Goal: Transaction & Acquisition: Book appointment/travel/reservation

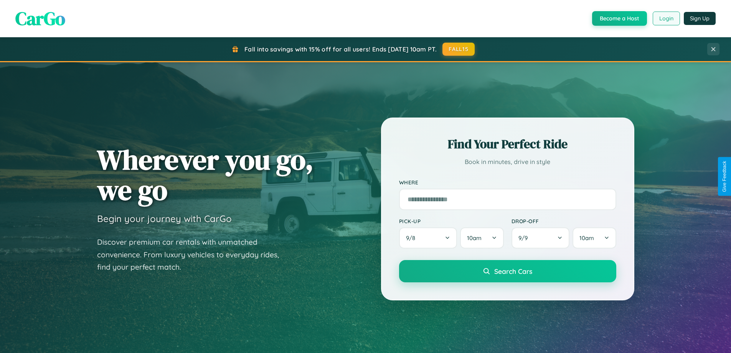
click at [666, 18] on button "Login" at bounding box center [666, 19] width 27 height 14
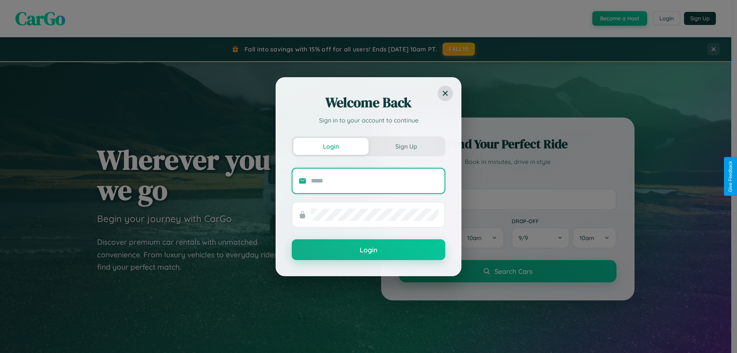
click at [375, 180] on input "text" at bounding box center [374, 181] width 127 height 12
type input "**********"
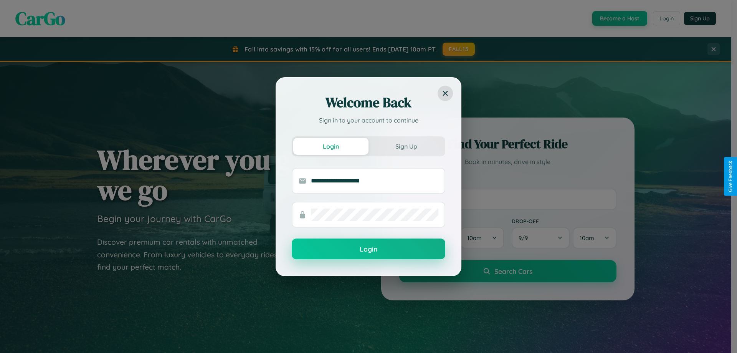
click at [368, 249] on button "Login" at bounding box center [369, 248] width 154 height 21
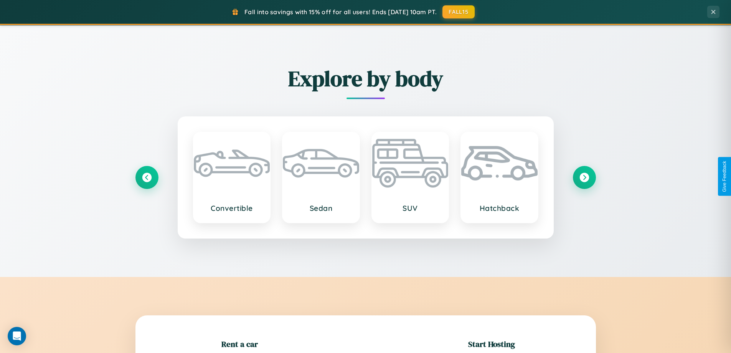
scroll to position [899, 0]
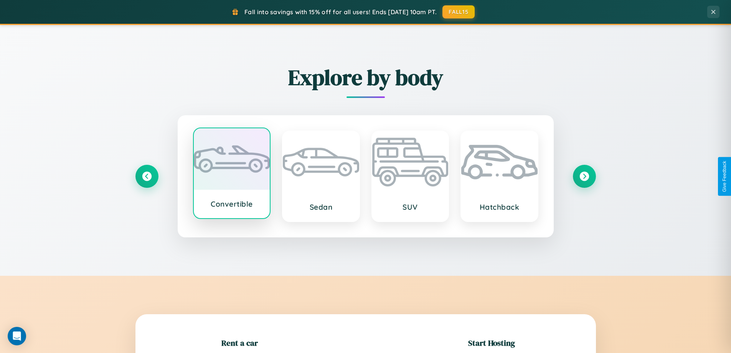
click at [231, 175] on div at bounding box center [232, 158] width 76 height 61
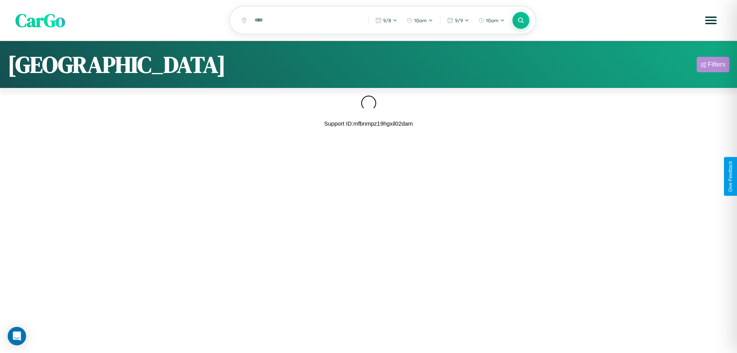
click at [713, 66] on div "Filters" at bounding box center [717, 65] width 18 height 8
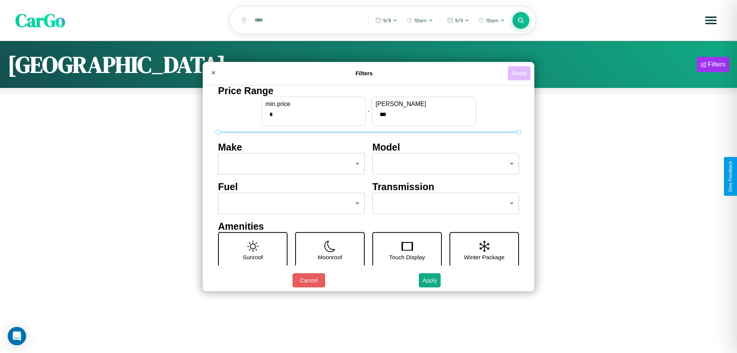
click at [519, 73] on button "Reset" at bounding box center [519, 73] width 23 height 14
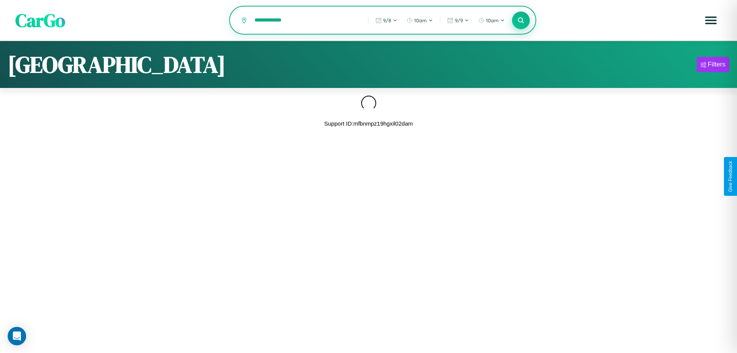
type input "**********"
click at [521, 21] on icon at bounding box center [520, 20] width 7 height 7
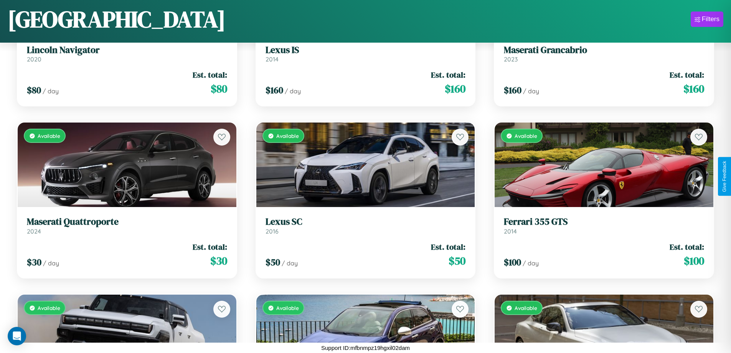
scroll to position [967, 0]
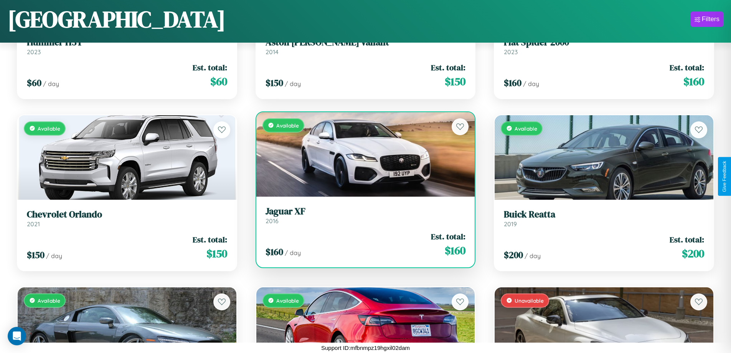
click at [362, 215] on h3 "Jaguar XF" at bounding box center [366, 211] width 200 height 11
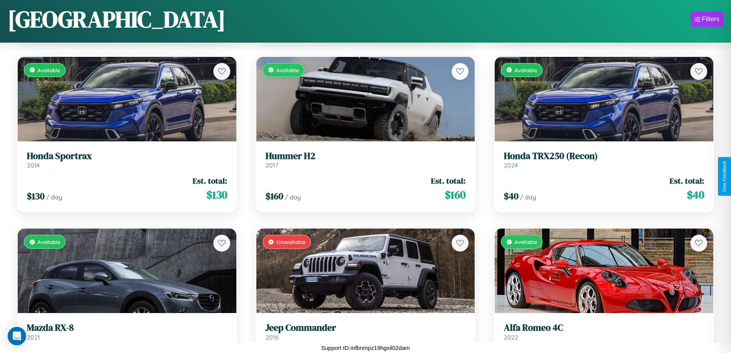
scroll to position [4576, 0]
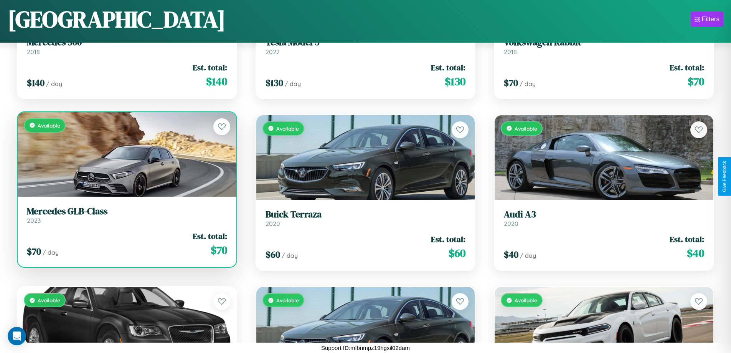
click at [126, 216] on h3 "Mercedes GLB-Class" at bounding box center [127, 211] width 200 height 11
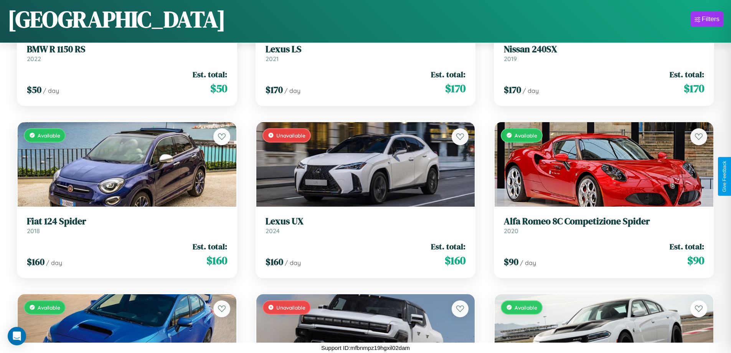
scroll to position [2342, 0]
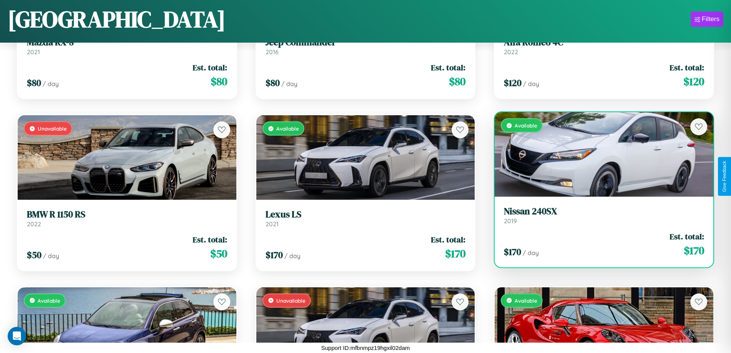
click at [599, 215] on h3 "Nissan 240SX" at bounding box center [604, 211] width 200 height 11
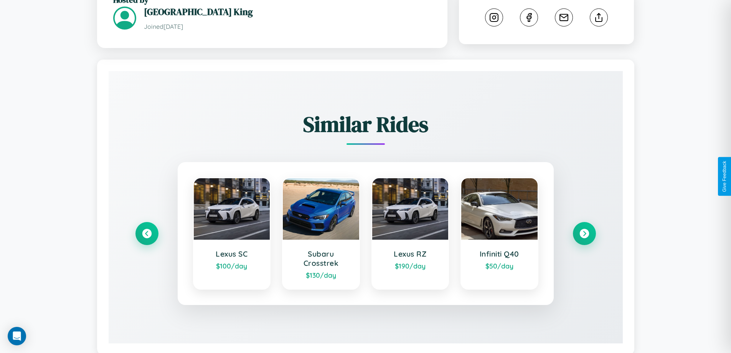
scroll to position [435, 0]
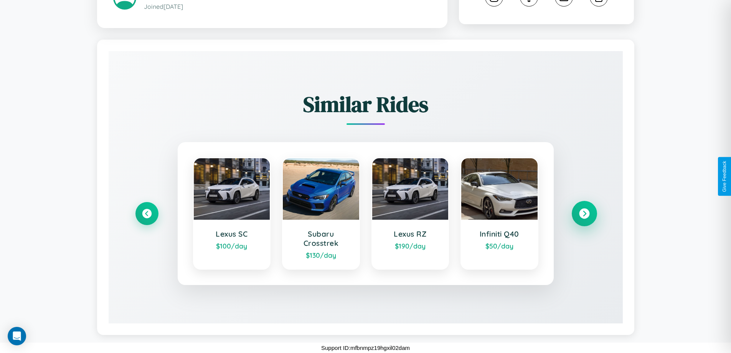
click at [584, 213] on icon at bounding box center [584, 213] width 10 height 10
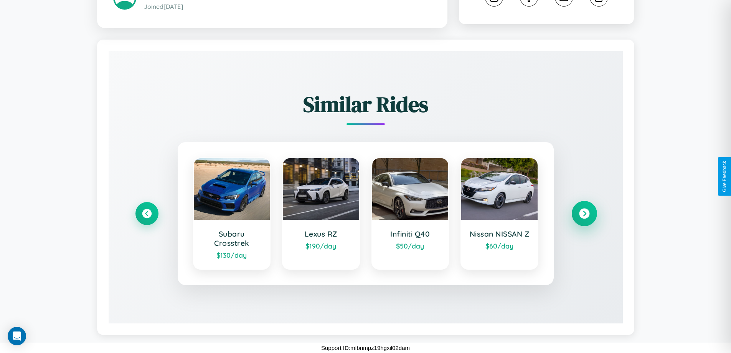
click at [584, 213] on icon at bounding box center [584, 213] width 10 height 10
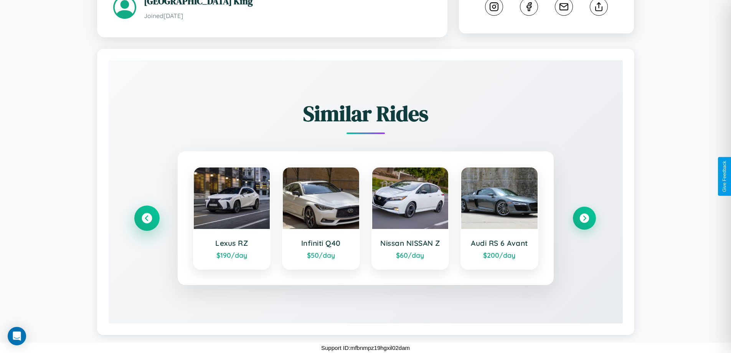
click at [147, 213] on icon at bounding box center [147, 218] width 10 height 10
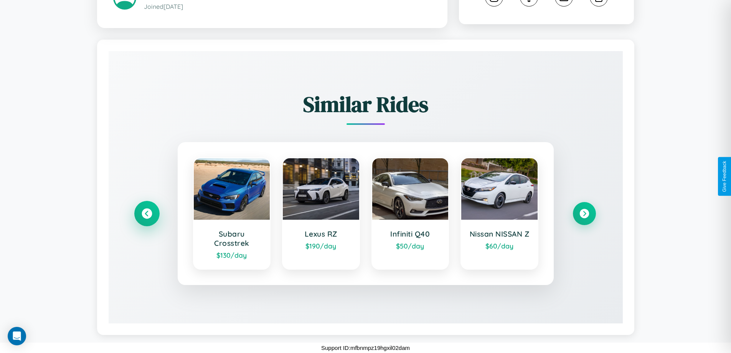
click at [147, 213] on icon at bounding box center [147, 213] width 10 height 10
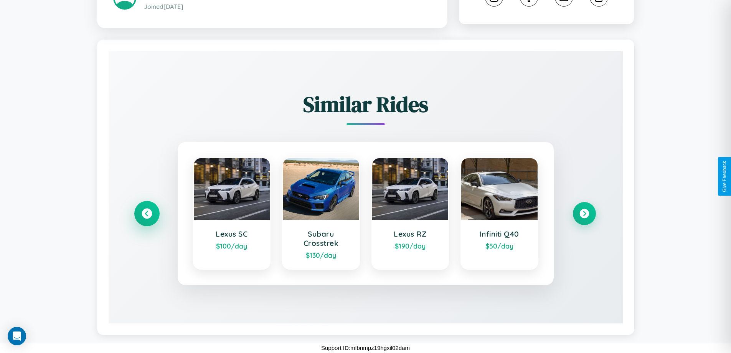
click at [147, 213] on icon at bounding box center [147, 213] width 10 height 10
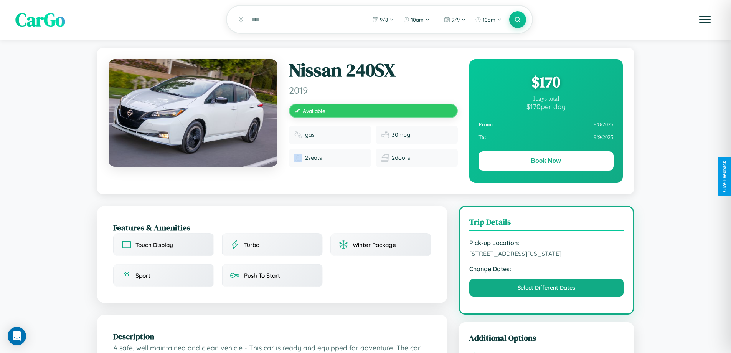
scroll to position [447, 0]
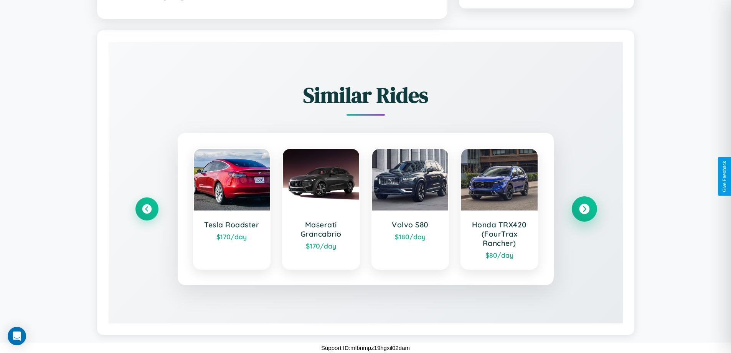
click at [584, 209] on icon at bounding box center [584, 209] width 10 height 10
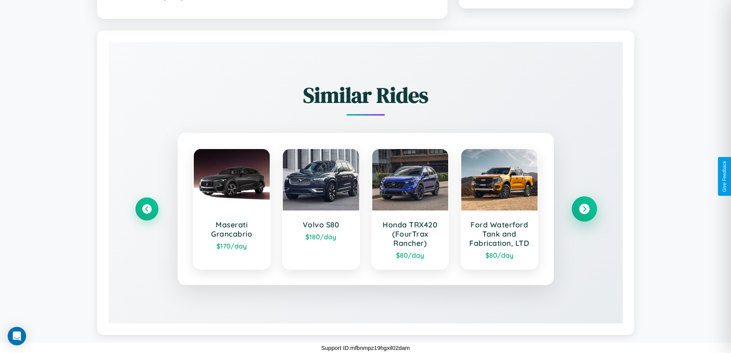
click at [584, 209] on icon at bounding box center [584, 209] width 10 height 10
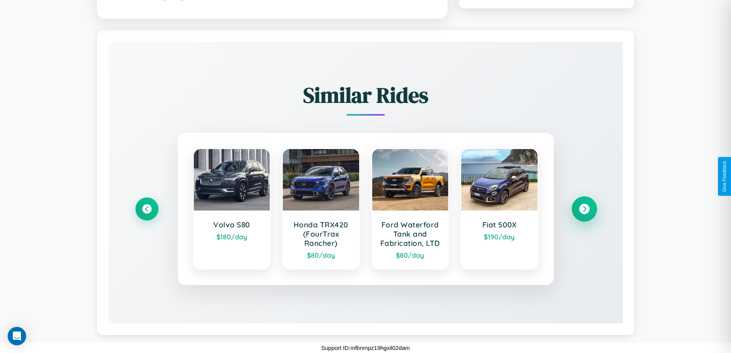
click at [584, 209] on icon at bounding box center [584, 209] width 10 height 10
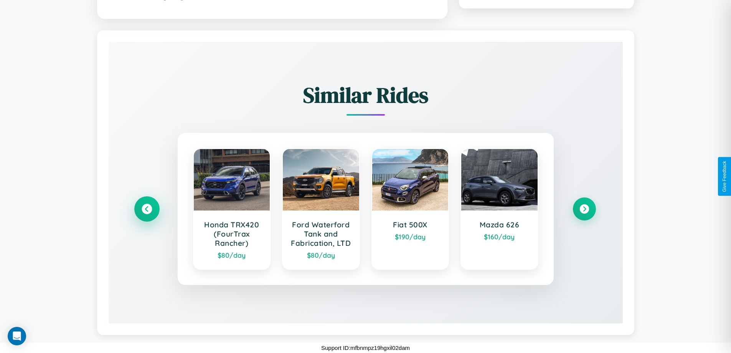
click at [147, 209] on icon at bounding box center [147, 209] width 10 height 10
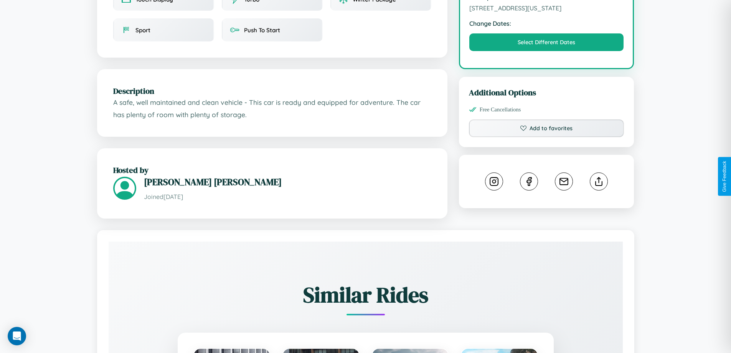
scroll to position [207, 0]
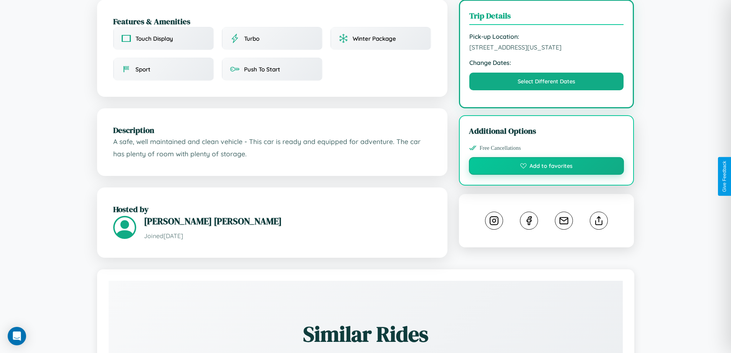
click at [546, 175] on button "Add to favorites" at bounding box center [546, 166] width 155 height 18
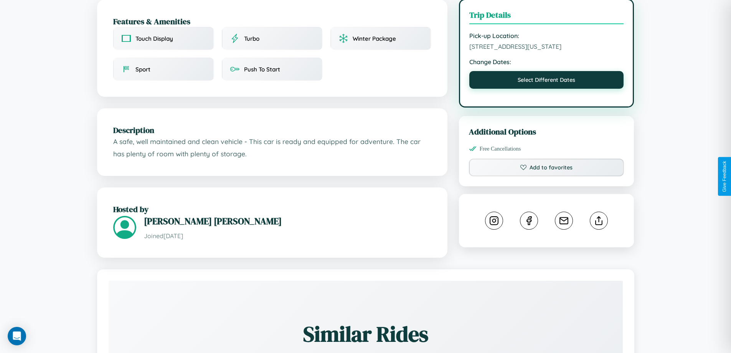
click at [546, 89] on button "Select Different Dates" at bounding box center [546, 80] width 155 height 18
select select "*"
select select "****"
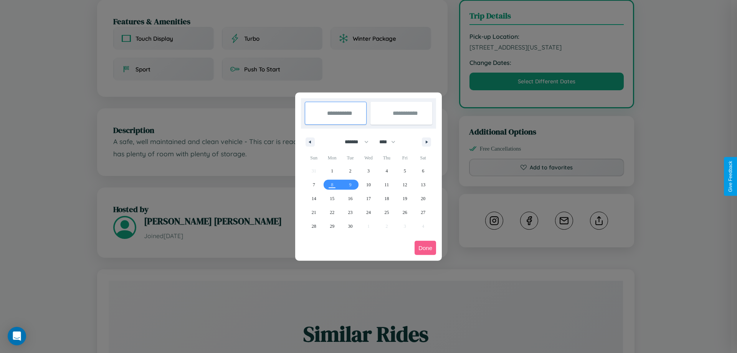
drag, startPoint x: 353, startPoint y: 142, endPoint x: 368, endPoint y: 154, distance: 19.7
click at [353, 142] on select "******* ******** ***** ***** *** **** **** ****** ********* ******* ******** **…" at bounding box center [355, 141] width 33 height 13
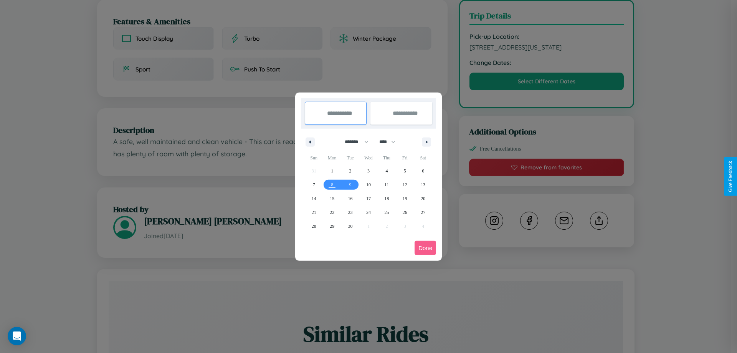
select select "*"
click at [391, 142] on select "**** **** **** **** **** **** **** **** **** **** **** **** **** **** **** ****…" at bounding box center [386, 141] width 23 height 13
select select "****"
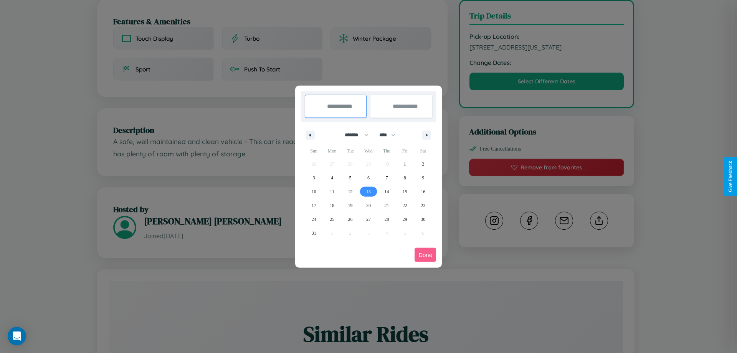
click at [368, 191] on span "13" at bounding box center [368, 192] width 5 height 14
type input "**********"
click at [423, 191] on span "16" at bounding box center [423, 192] width 5 height 14
type input "**********"
click at [425, 254] on button "Done" at bounding box center [424, 255] width 21 height 14
